Goal: Information Seeking & Learning: Learn about a topic

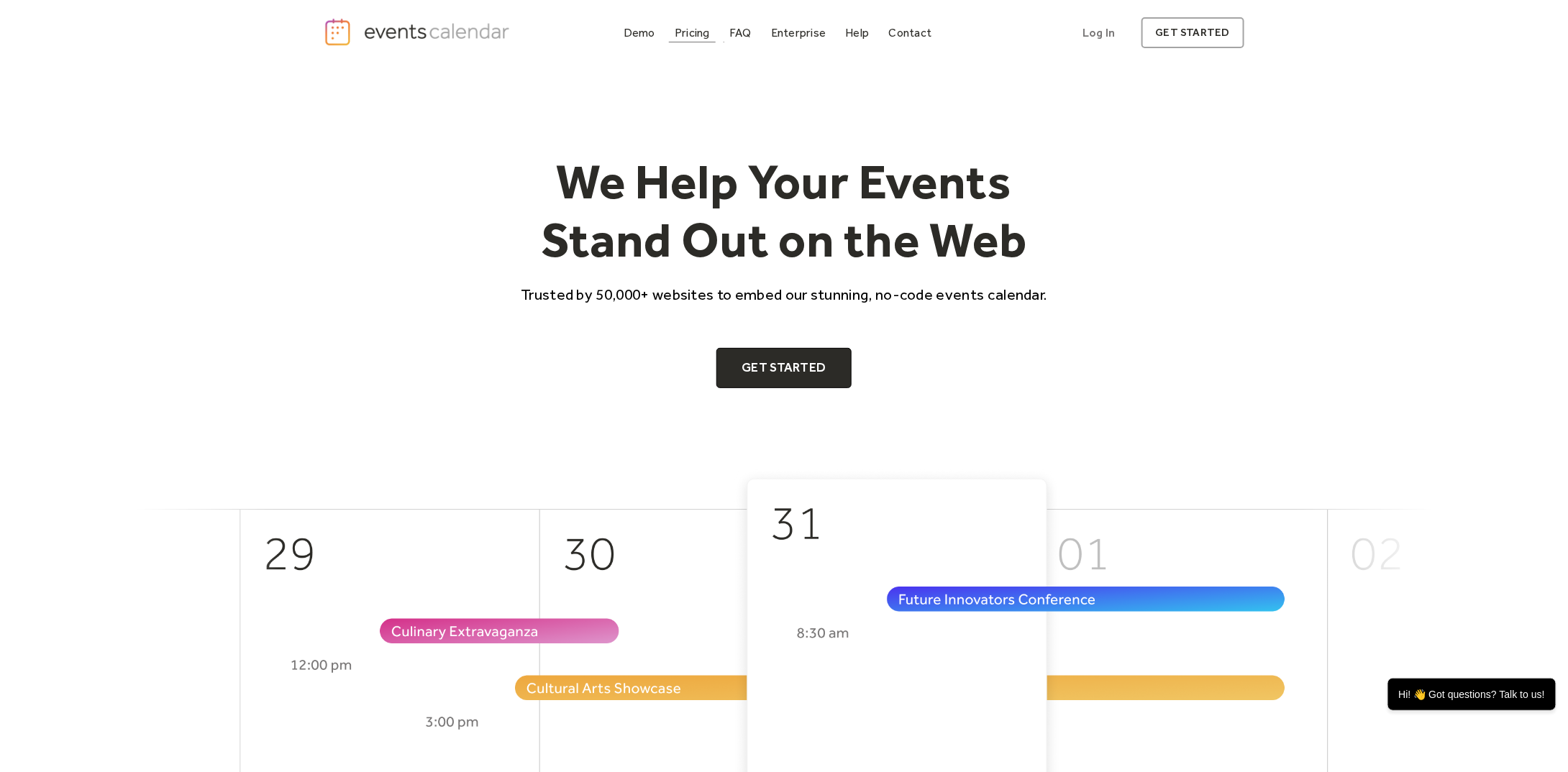
click at [700, 29] on div "Pricing" at bounding box center [691, 33] width 36 height 8
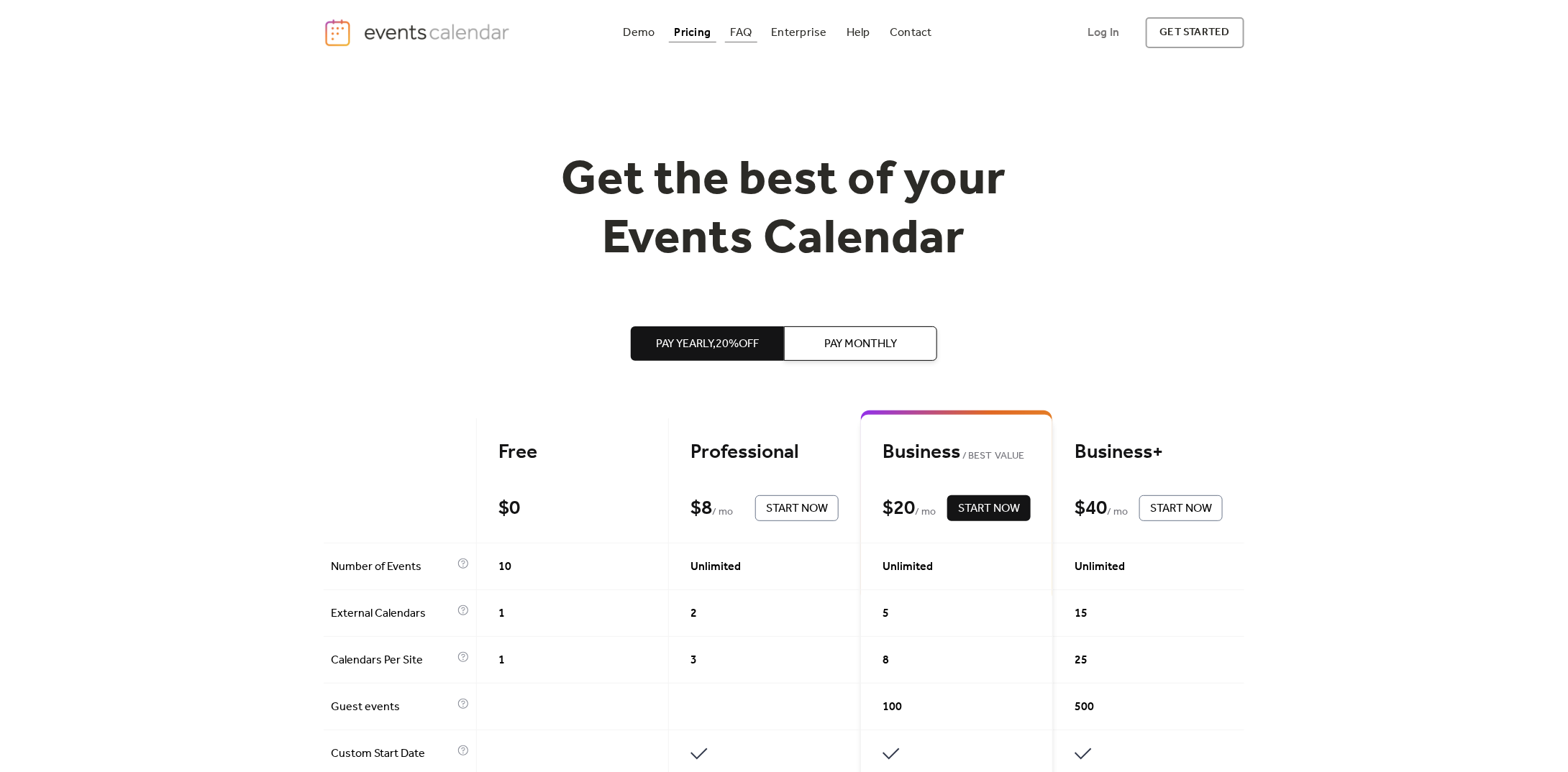
click at [737, 33] on div "FAQ" at bounding box center [742, 33] width 21 height 8
